Goal: Use online tool/utility: Utilize a website feature to perform a specific function

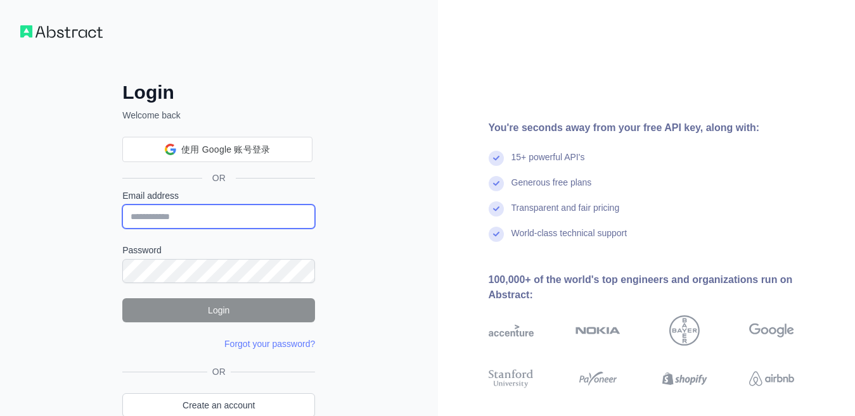
click at [205, 212] on input "Email address" at bounding box center [218, 217] width 193 height 24
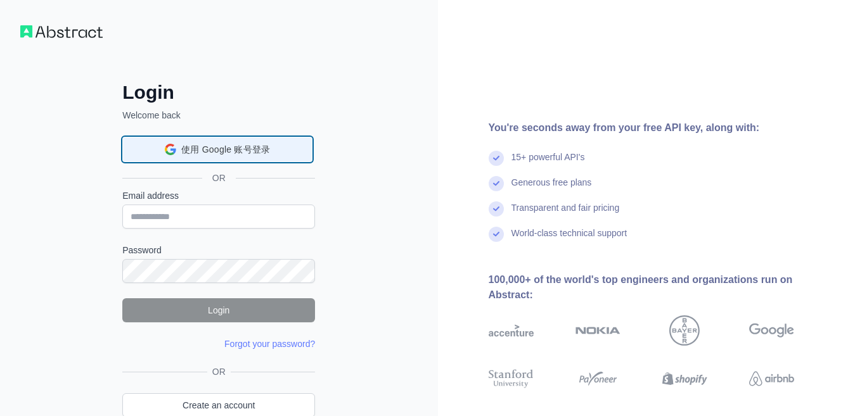
click at [231, 148] on span "使用 Google 账号登录" at bounding box center [225, 149] width 89 height 13
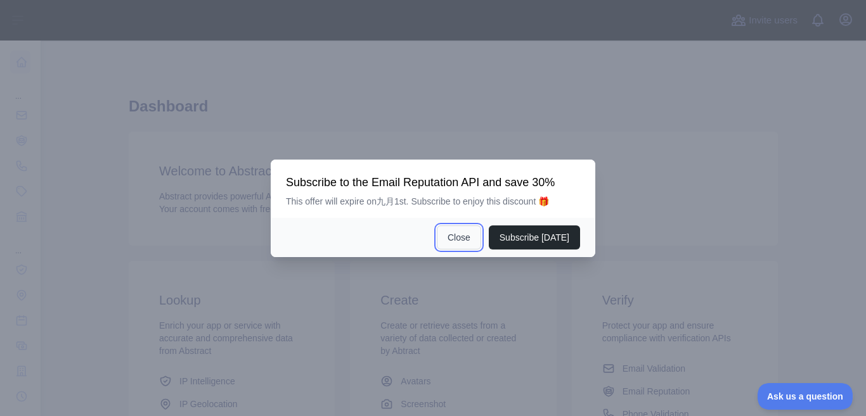
click at [463, 236] on button "Close" at bounding box center [459, 238] width 44 height 24
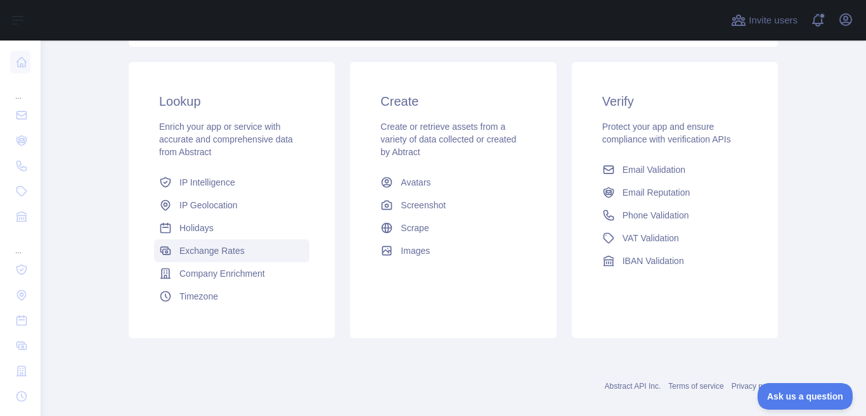
scroll to position [215, 0]
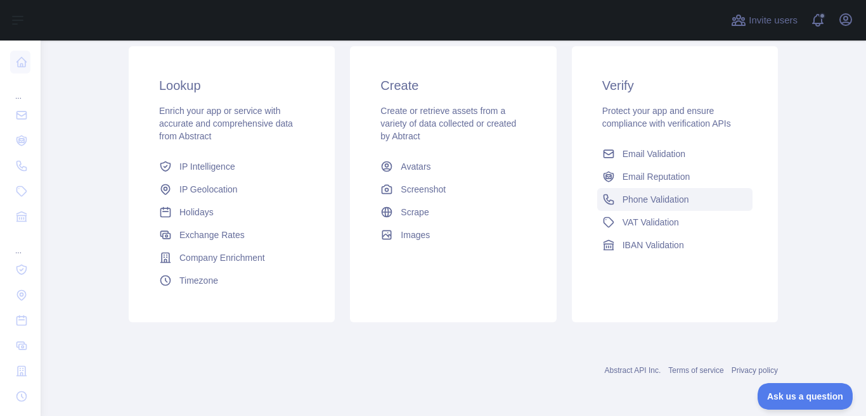
click at [669, 203] on span "Phone Validation" at bounding box center [655, 199] width 67 height 13
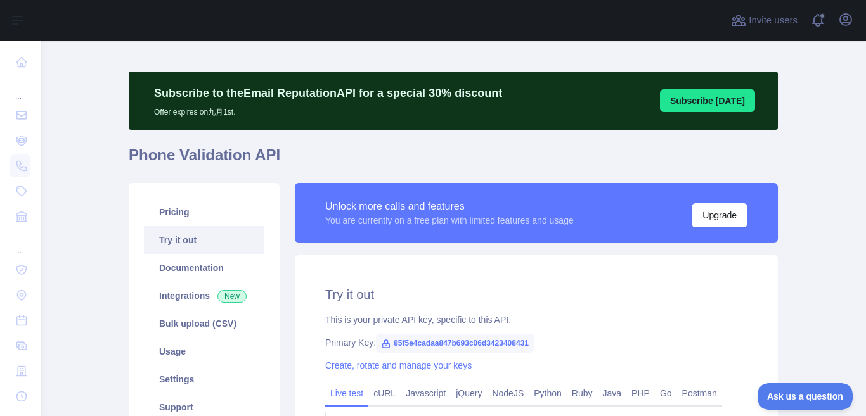
scroll to position [244, 0]
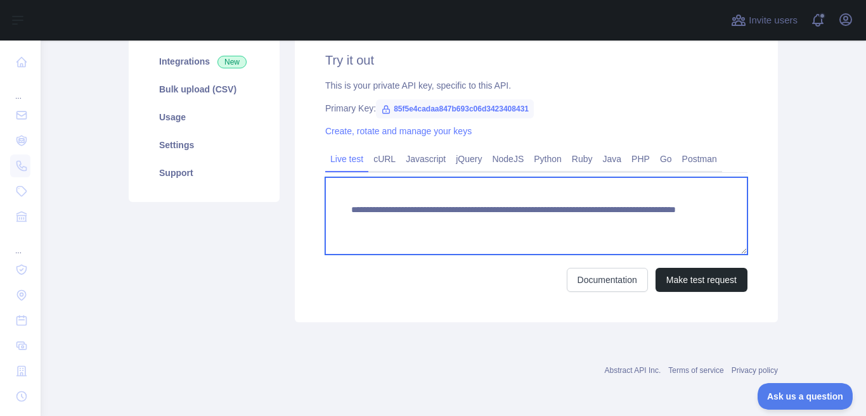
drag, startPoint x: 343, startPoint y: 208, endPoint x: 656, endPoint y: 232, distance: 313.3
click at [656, 232] on textarea "**********" at bounding box center [536, 215] width 422 height 77
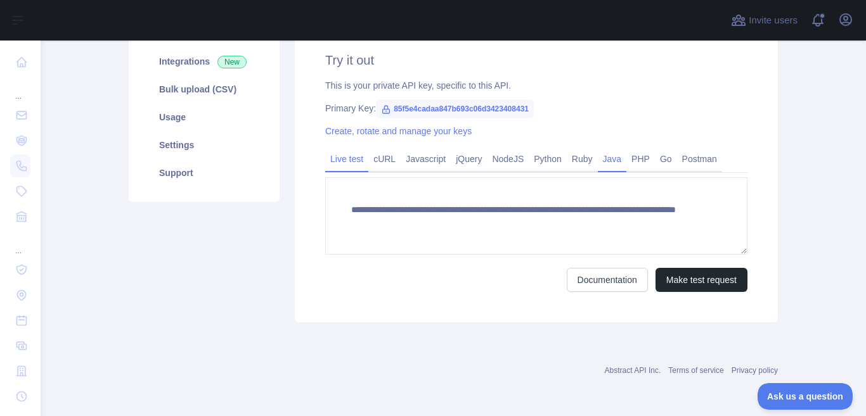
click at [601, 162] on link "Java" at bounding box center [612, 159] width 29 height 20
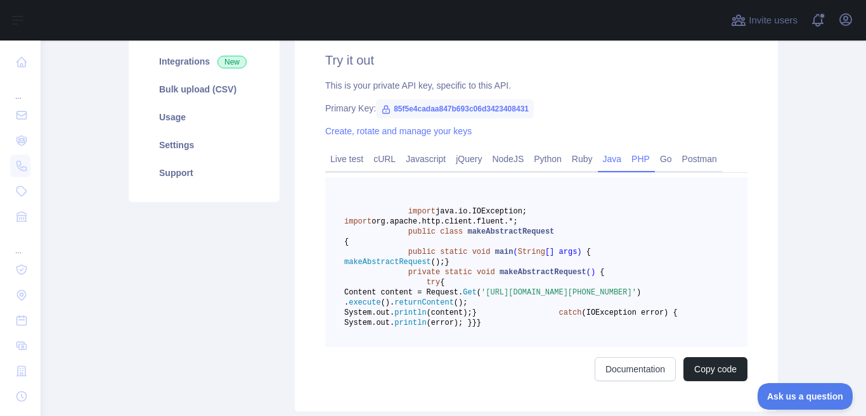
click at [630, 158] on link "PHP" at bounding box center [640, 159] width 29 height 20
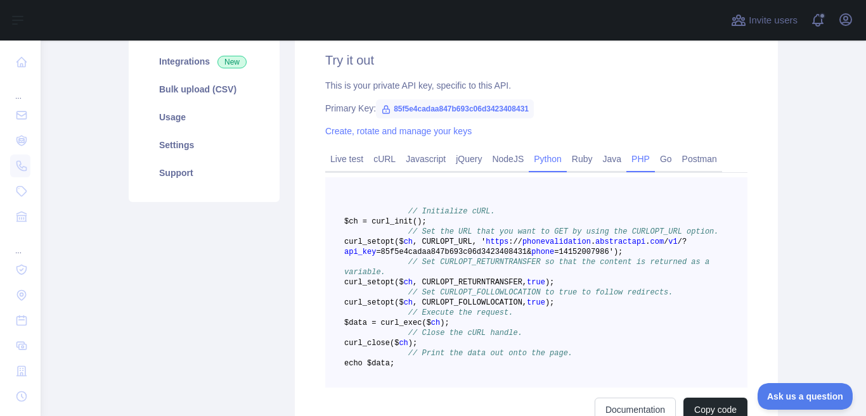
click at [549, 154] on link "Python" at bounding box center [547, 159] width 38 height 20
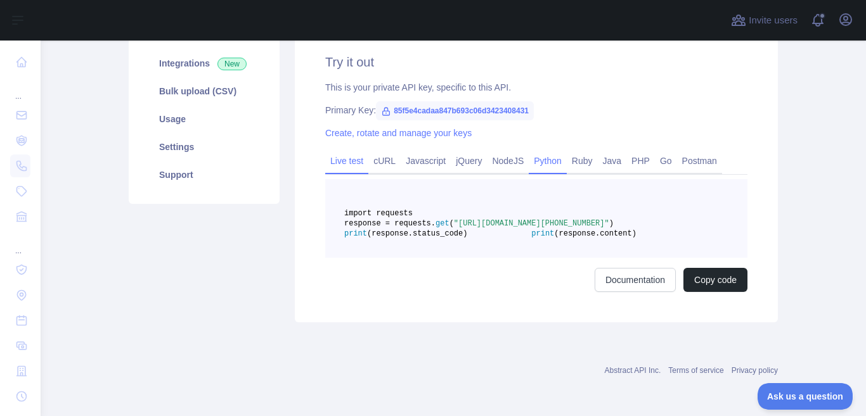
click at [330, 158] on link "Live test" at bounding box center [346, 161] width 43 height 20
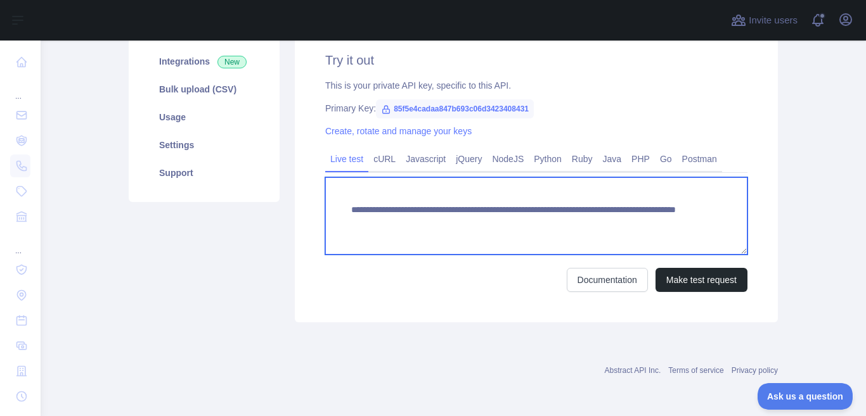
drag, startPoint x: 339, startPoint y: 210, endPoint x: 644, endPoint y: 231, distance: 305.5
click at [644, 231] on textarea "**********" at bounding box center [536, 215] width 422 height 77
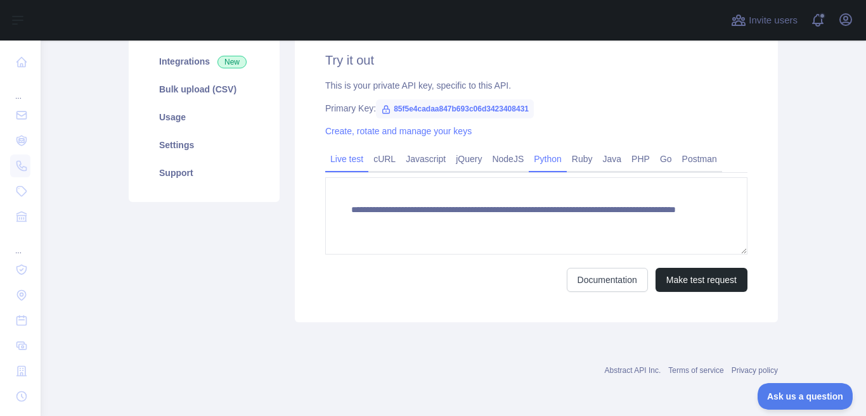
click at [539, 157] on link "Python" at bounding box center [547, 159] width 38 height 20
